Goal: Task Accomplishment & Management: Manage account settings

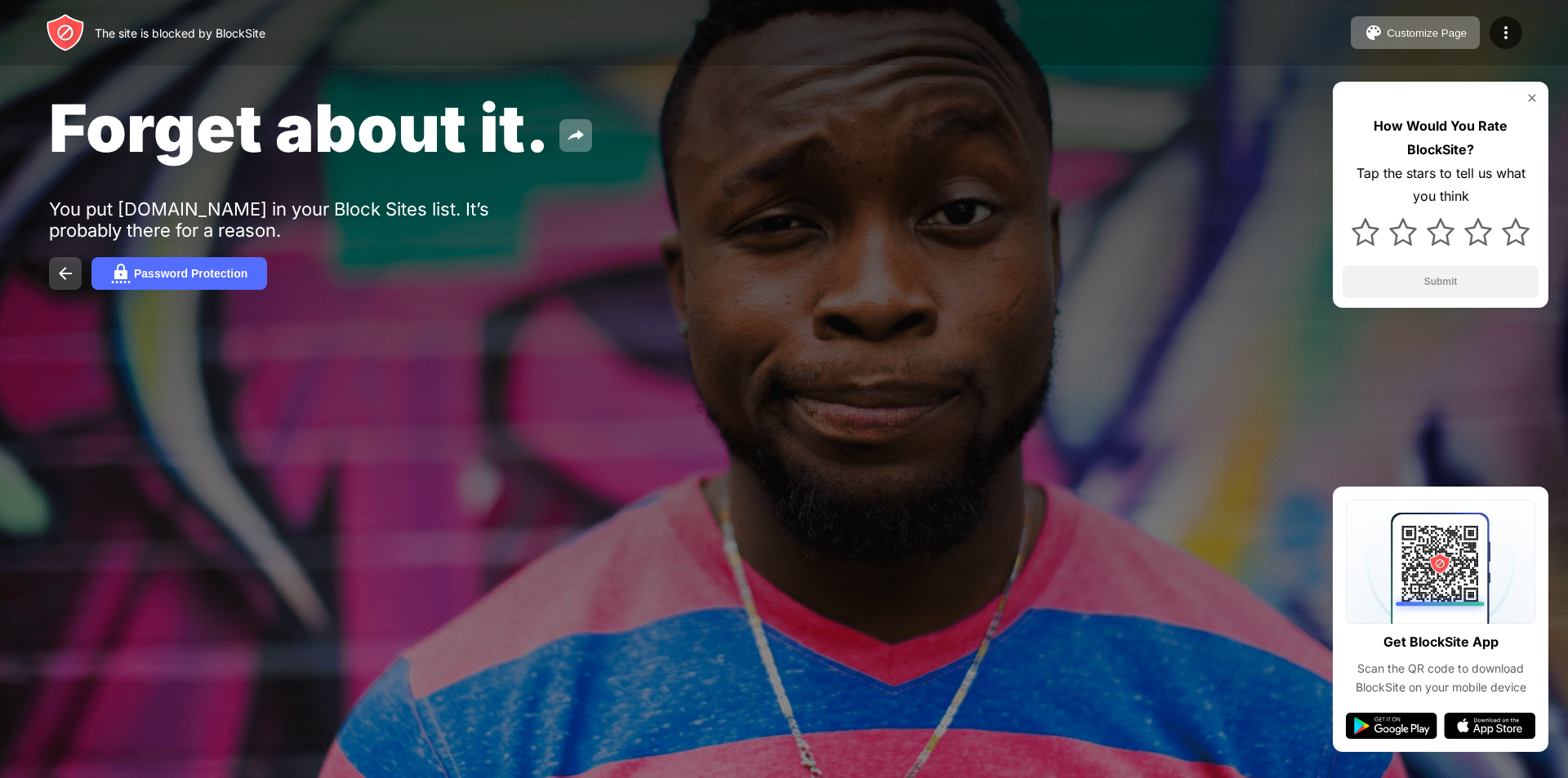
click at [53, 267] on button at bounding box center [65, 274] width 32 height 32
click at [1500, 27] on img at bounding box center [1505, 32] width 20 height 20
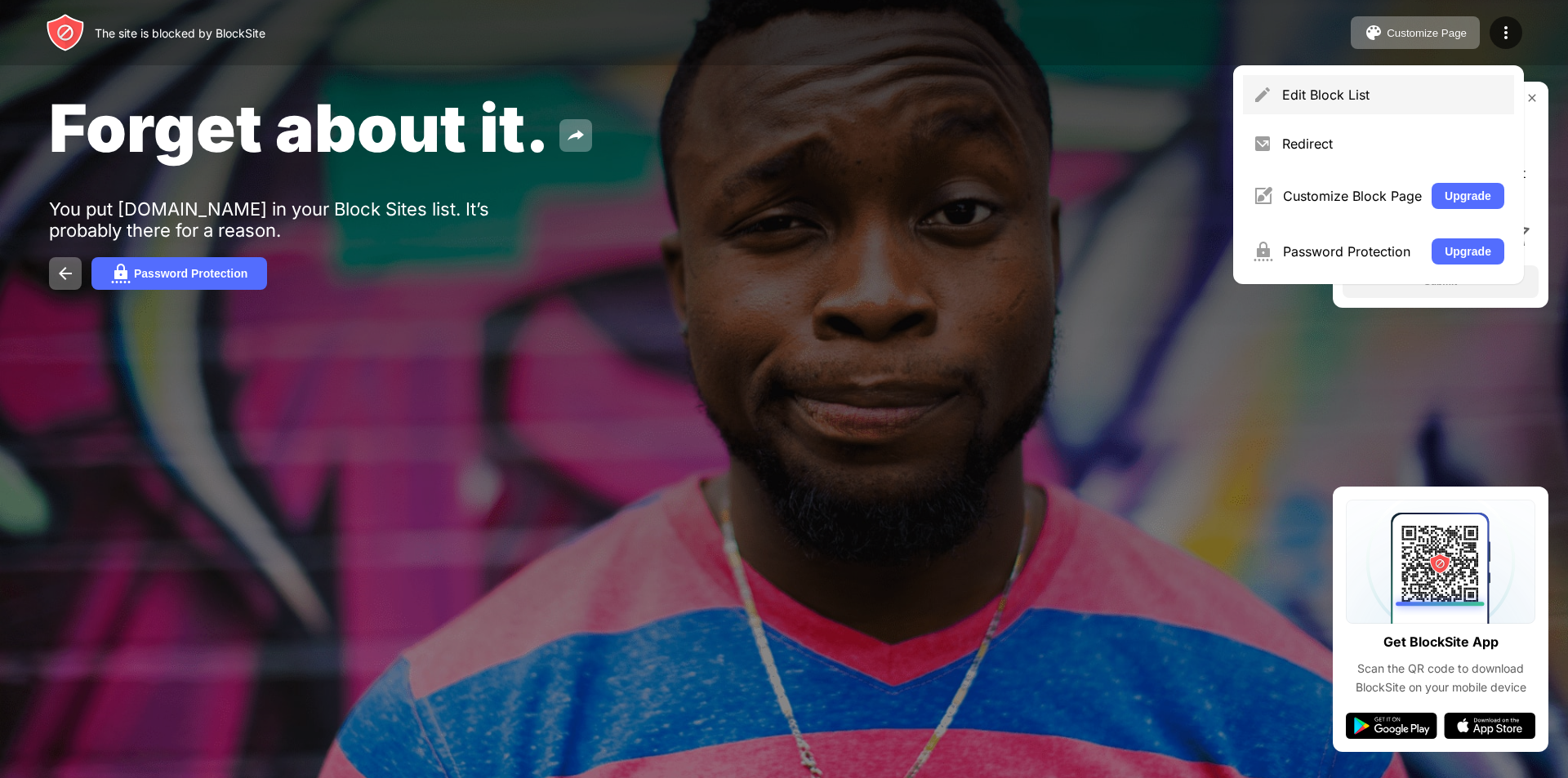
click at [1363, 101] on div "Edit Block List" at bounding box center [1393, 94] width 222 height 16
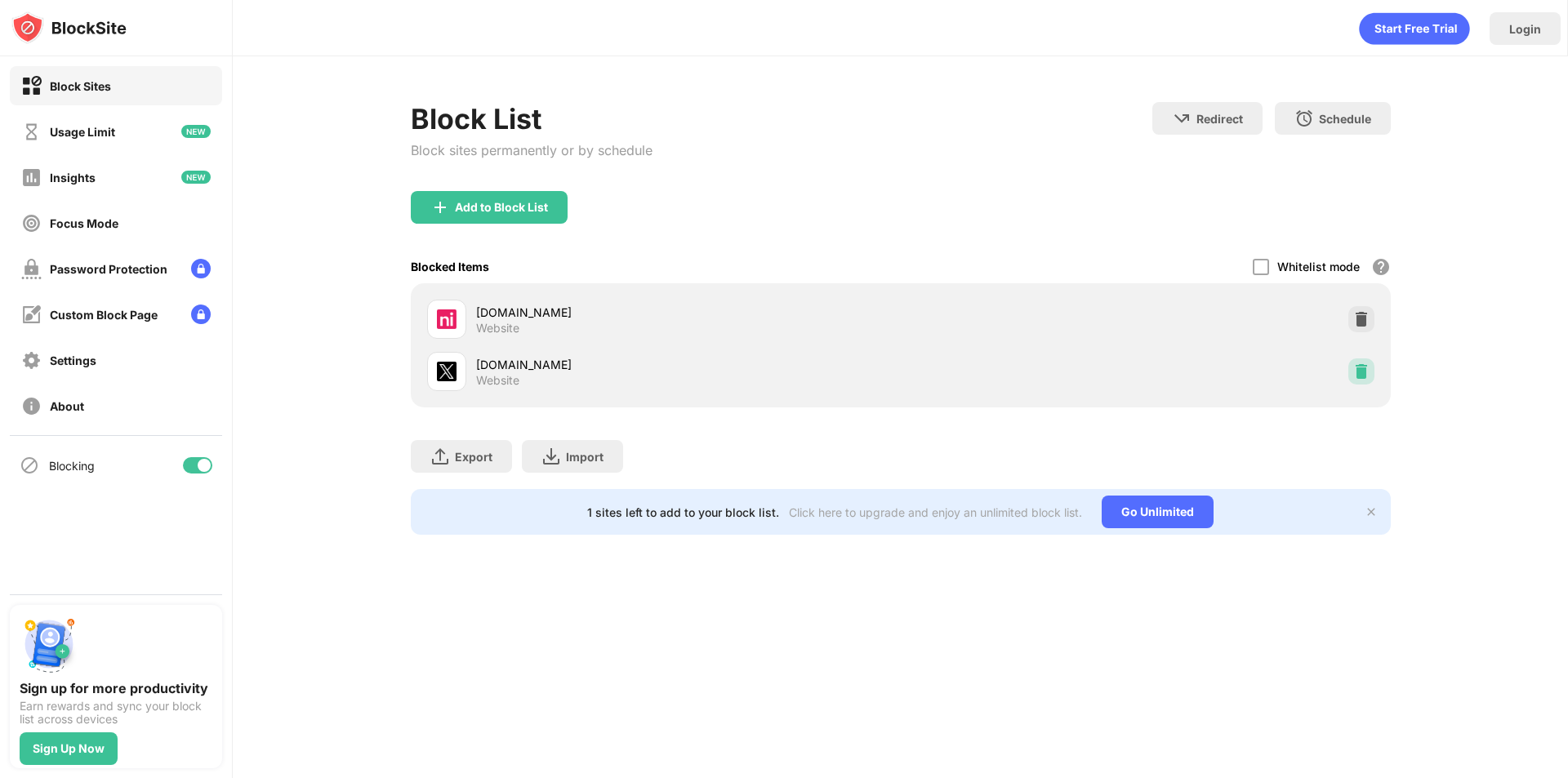
click at [1364, 368] on img at bounding box center [1361, 371] width 16 height 16
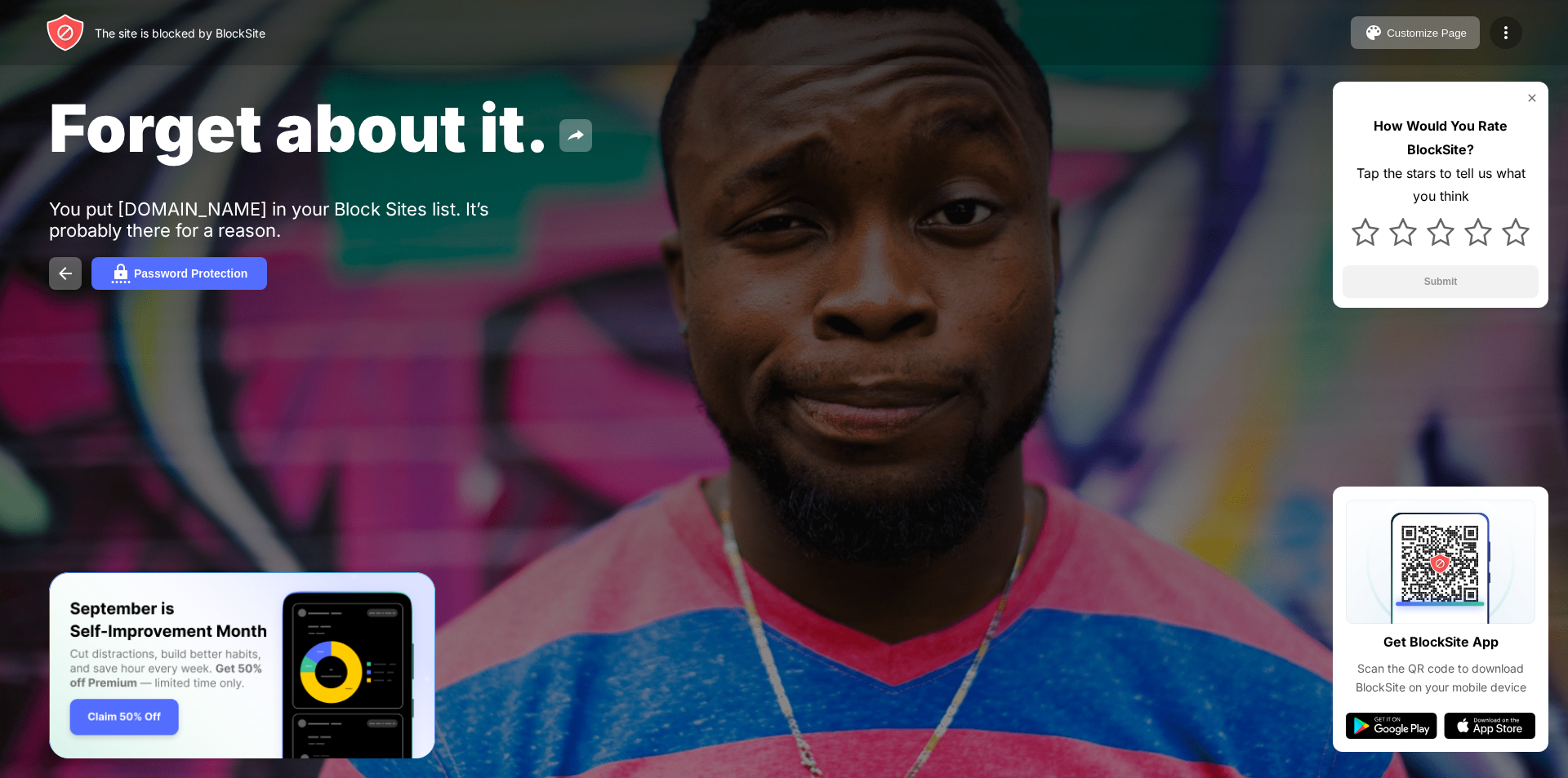
click at [1505, 32] on img at bounding box center [1505, 32] width 20 height 20
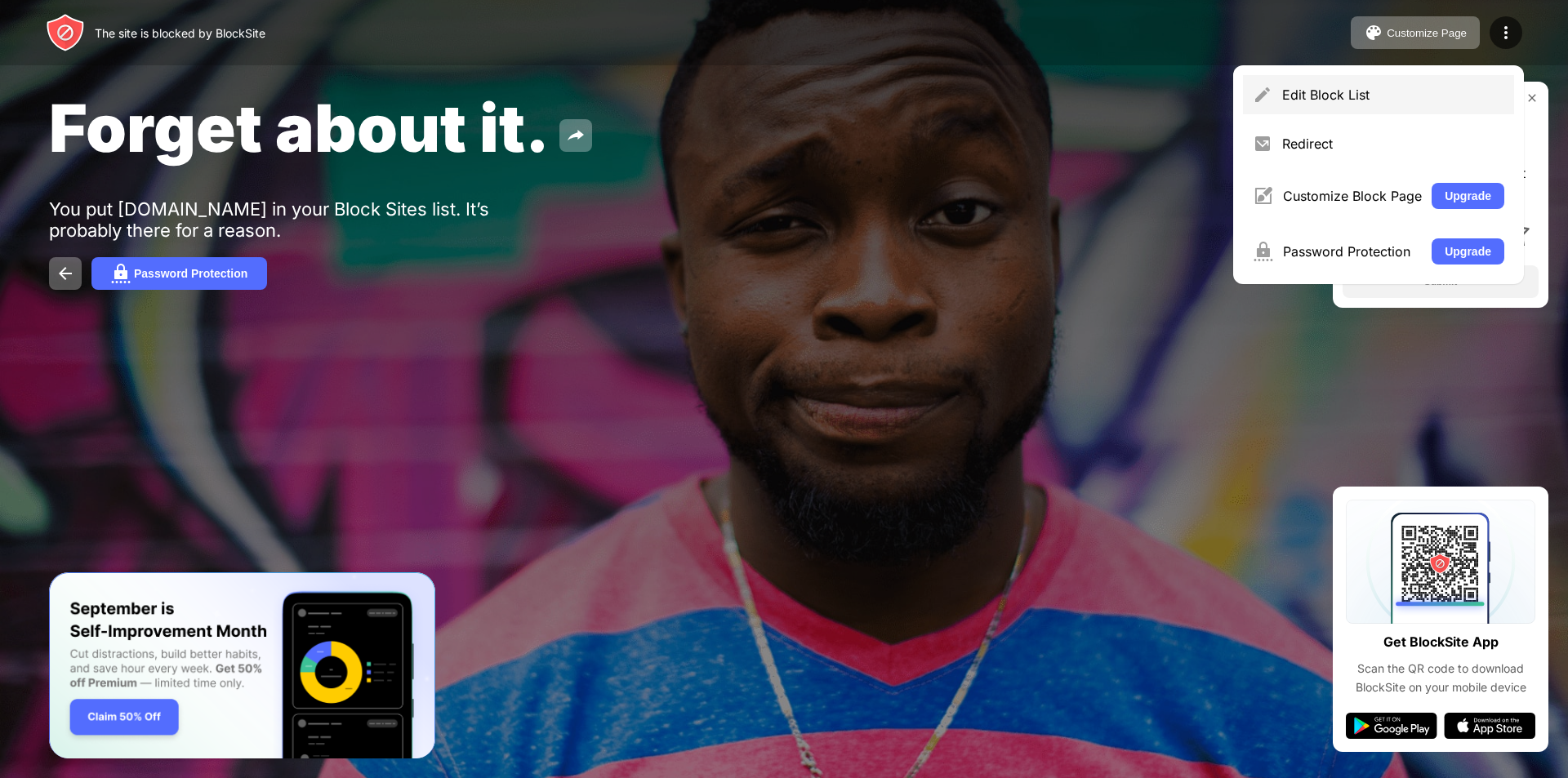
click at [1369, 112] on div "Edit Block List" at bounding box center [1379, 94] width 271 height 39
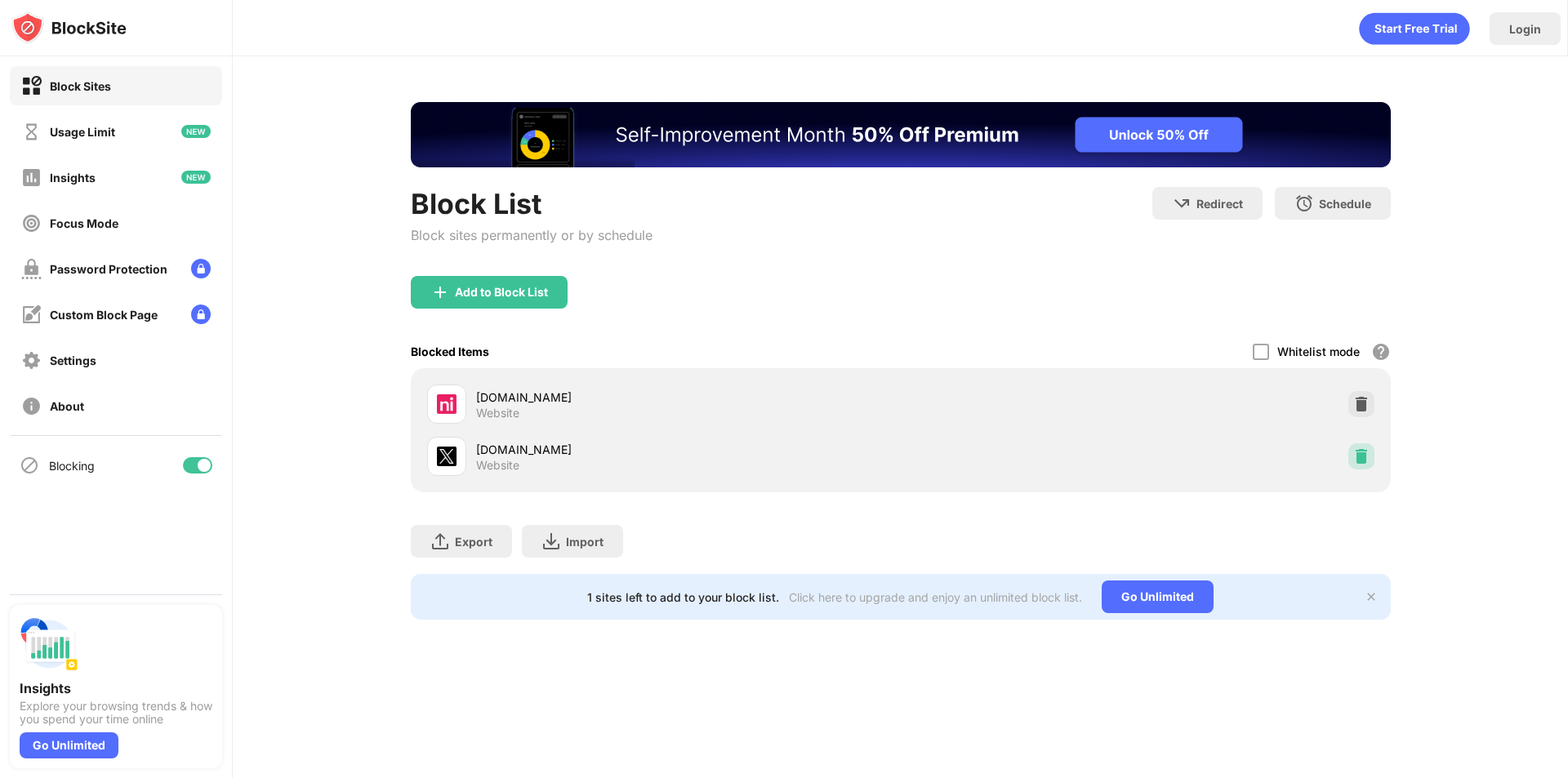
click at [1363, 446] on div at bounding box center [1361, 457] width 27 height 27
